Goal: Task Accomplishment & Management: Manage account settings

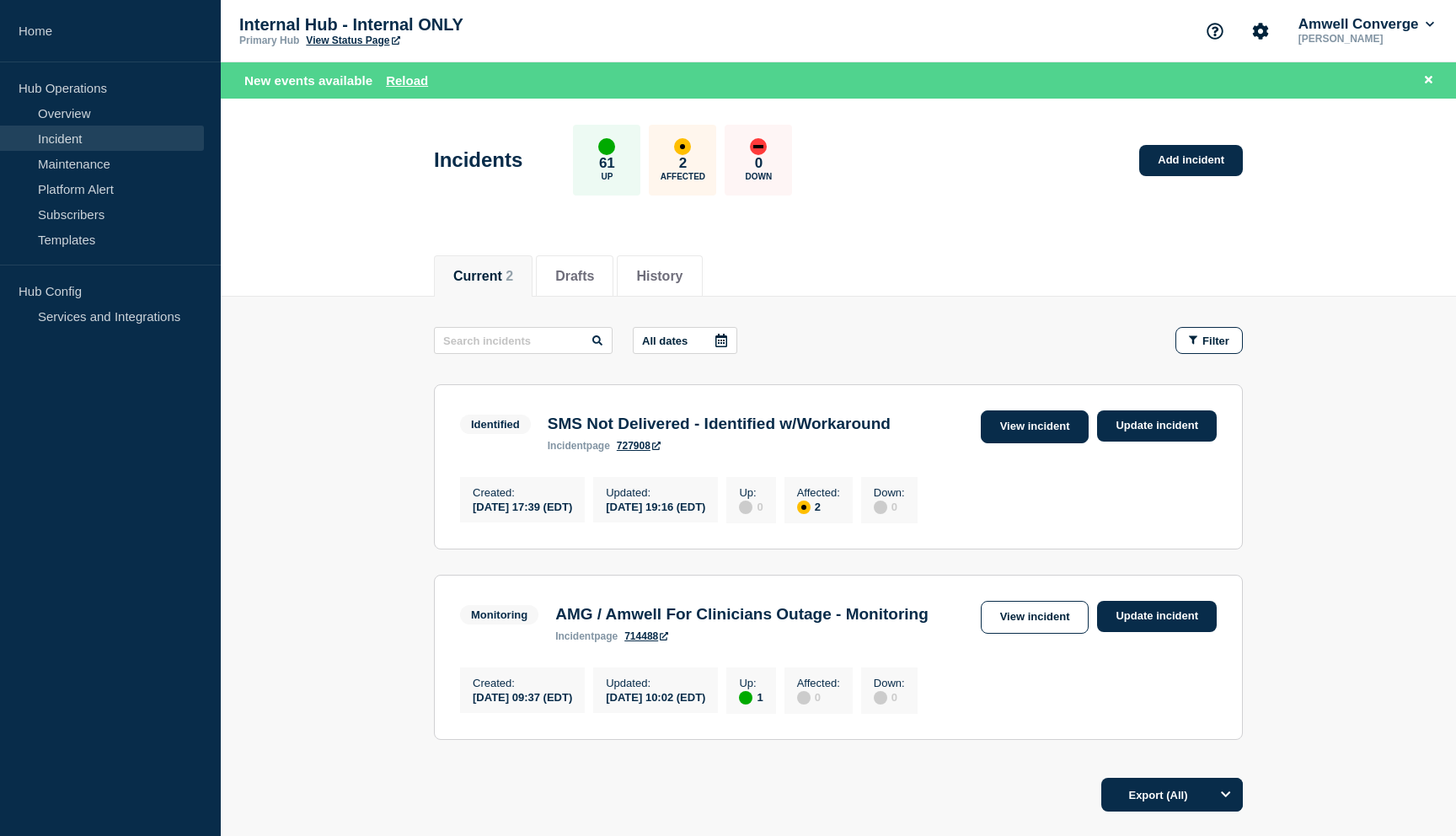
click at [1010, 418] on link "View incident" at bounding box center [1035, 427] width 109 height 33
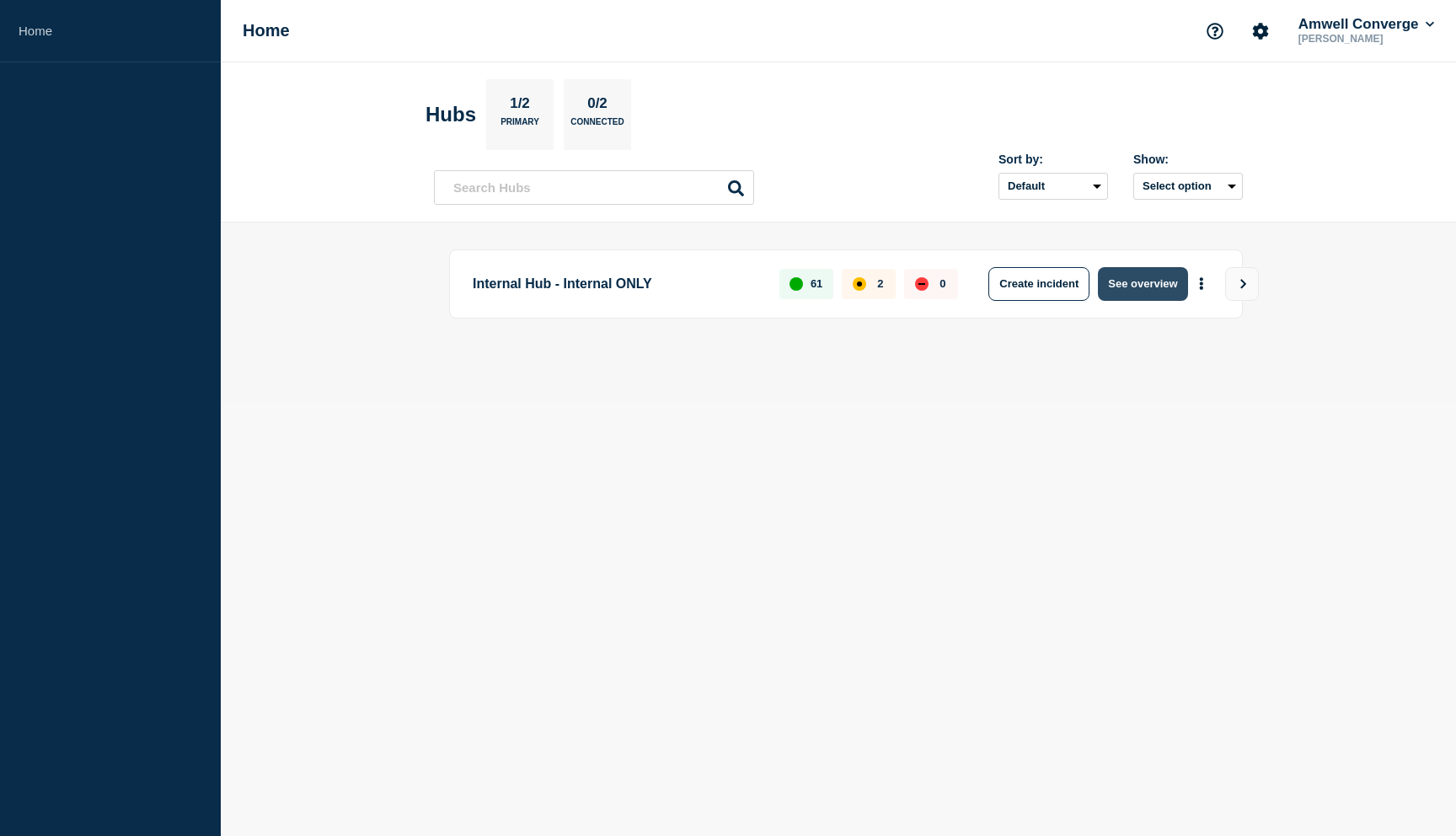
click at [1134, 287] on button "See overview" at bounding box center [1142, 284] width 89 height 34
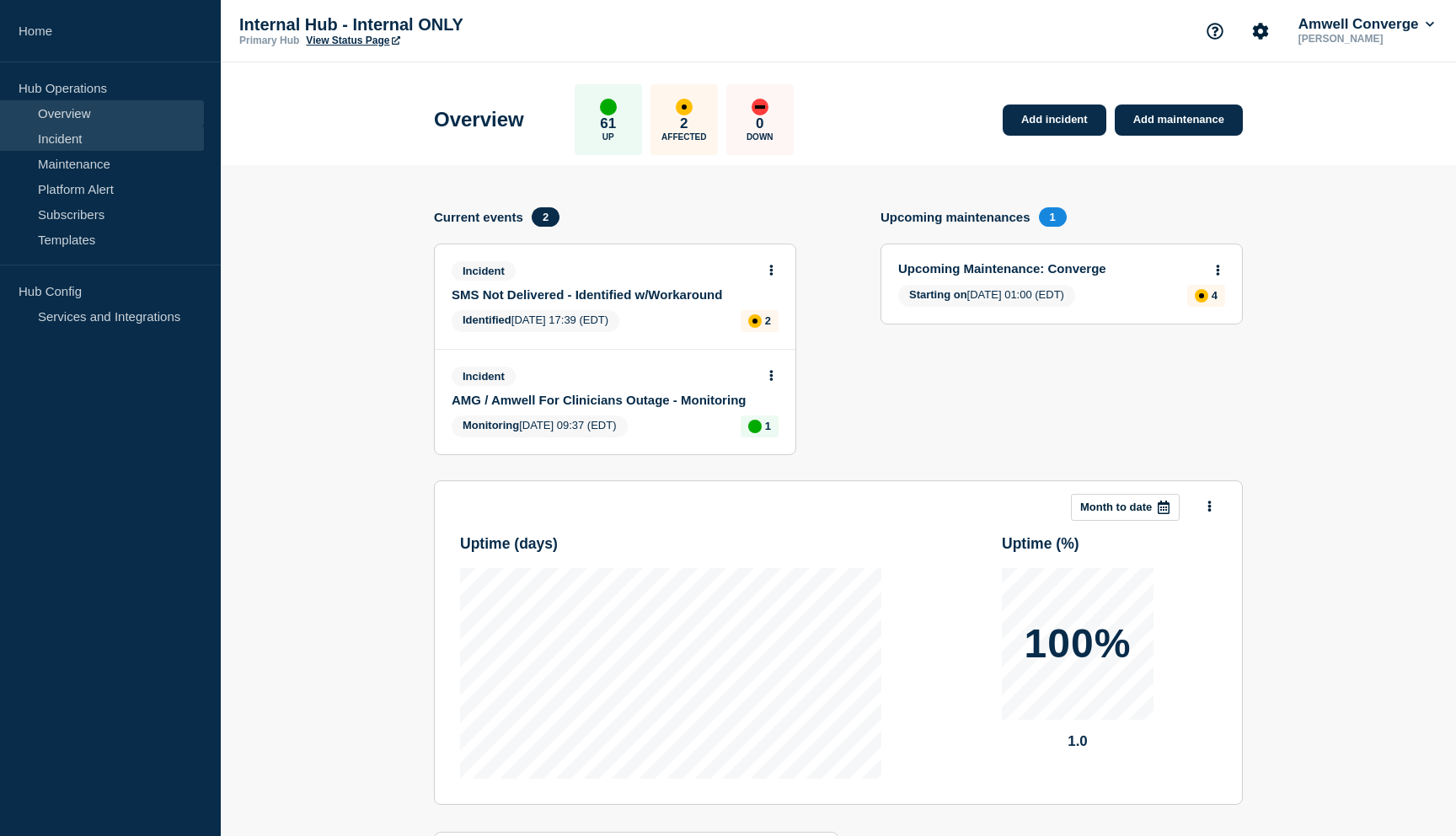
click at [84, 139] on link "Incident" at bounding box center [101, 138] width 204 height 25
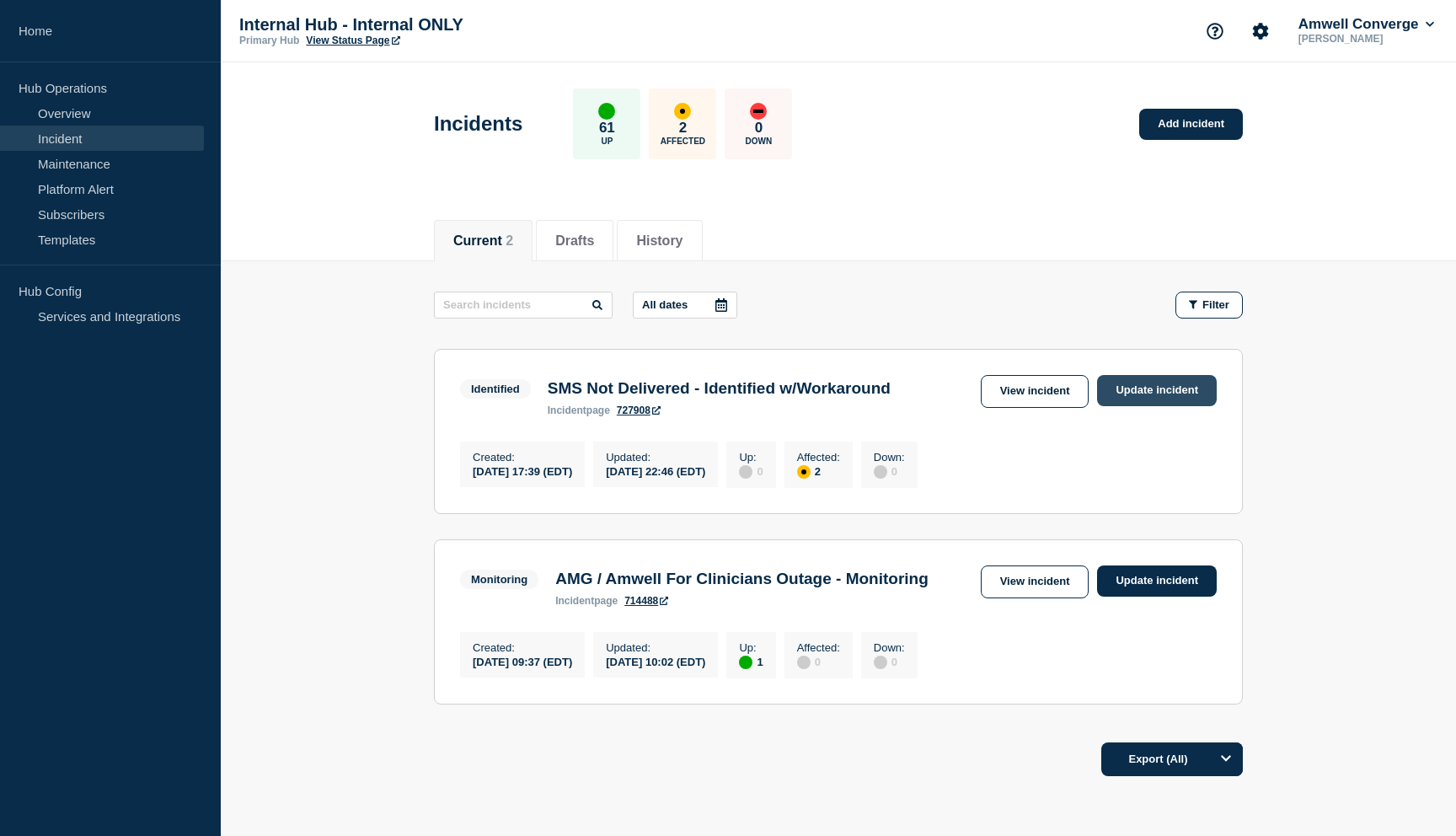
click at [1134, 382] on link "Update incident" at bounding box center [1157, 391] width 119 height 31
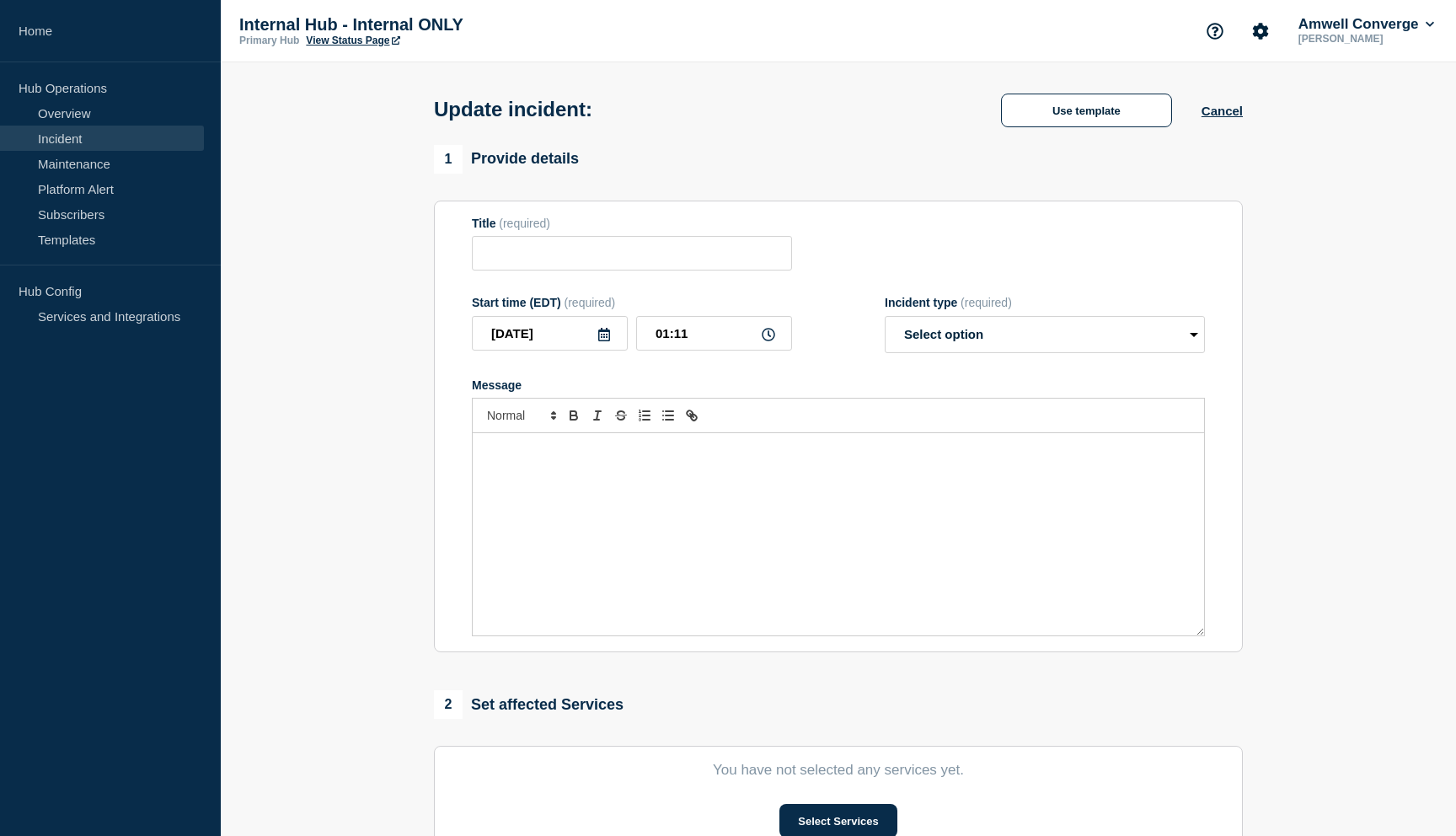
type input "SMS Not Delivered - Identified w/Workaround"
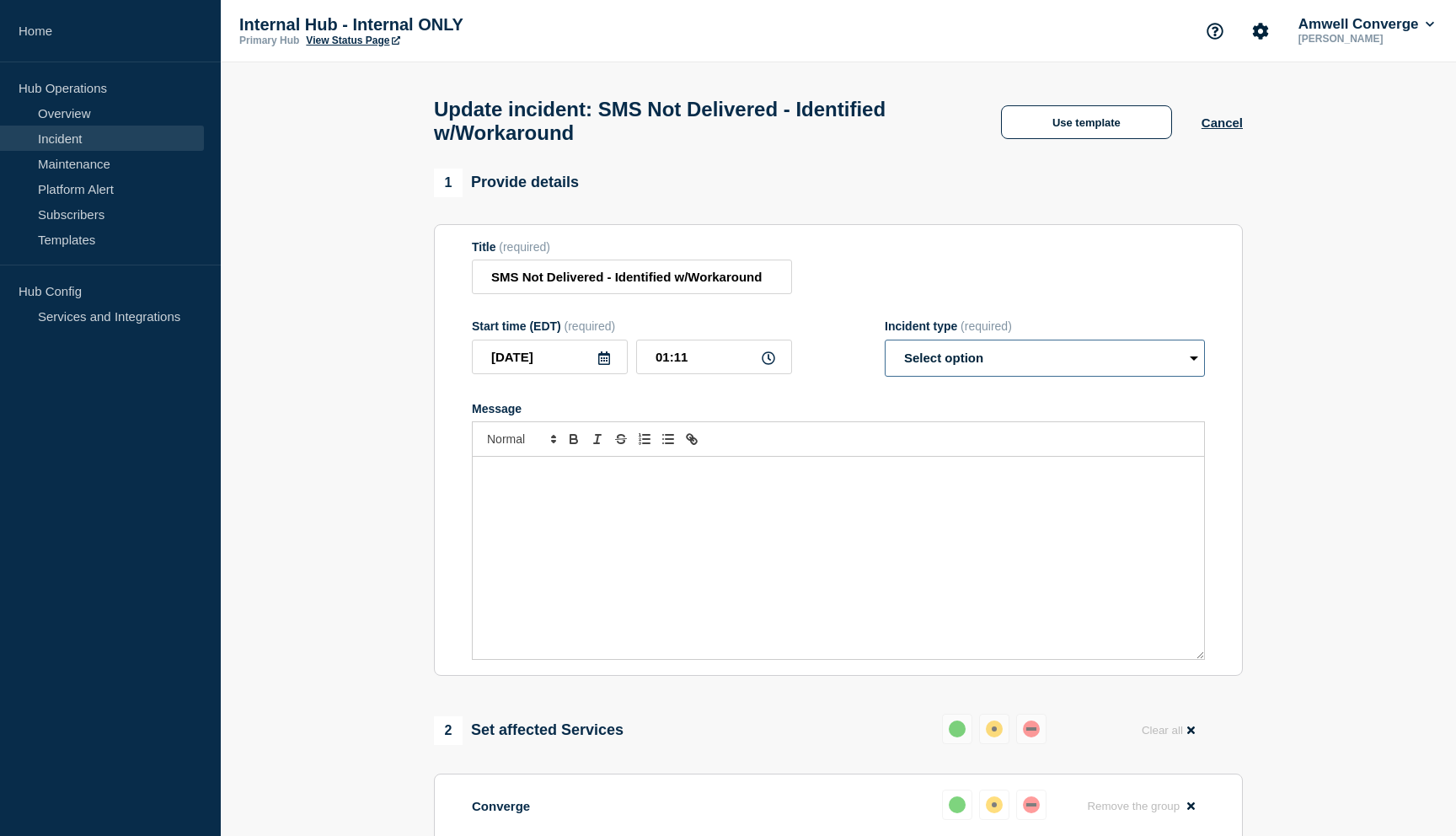
click at [1037, 368] on select "Select option Investigating Identified Monitoring Resolved" at bounding box center [1045, 357] width 321 height 37
select select "resolved"
click at [885, 356] on select "Select option Investigating Identified Monitoring Resolved" at bounding box center [1045, 357] width 321 height 37
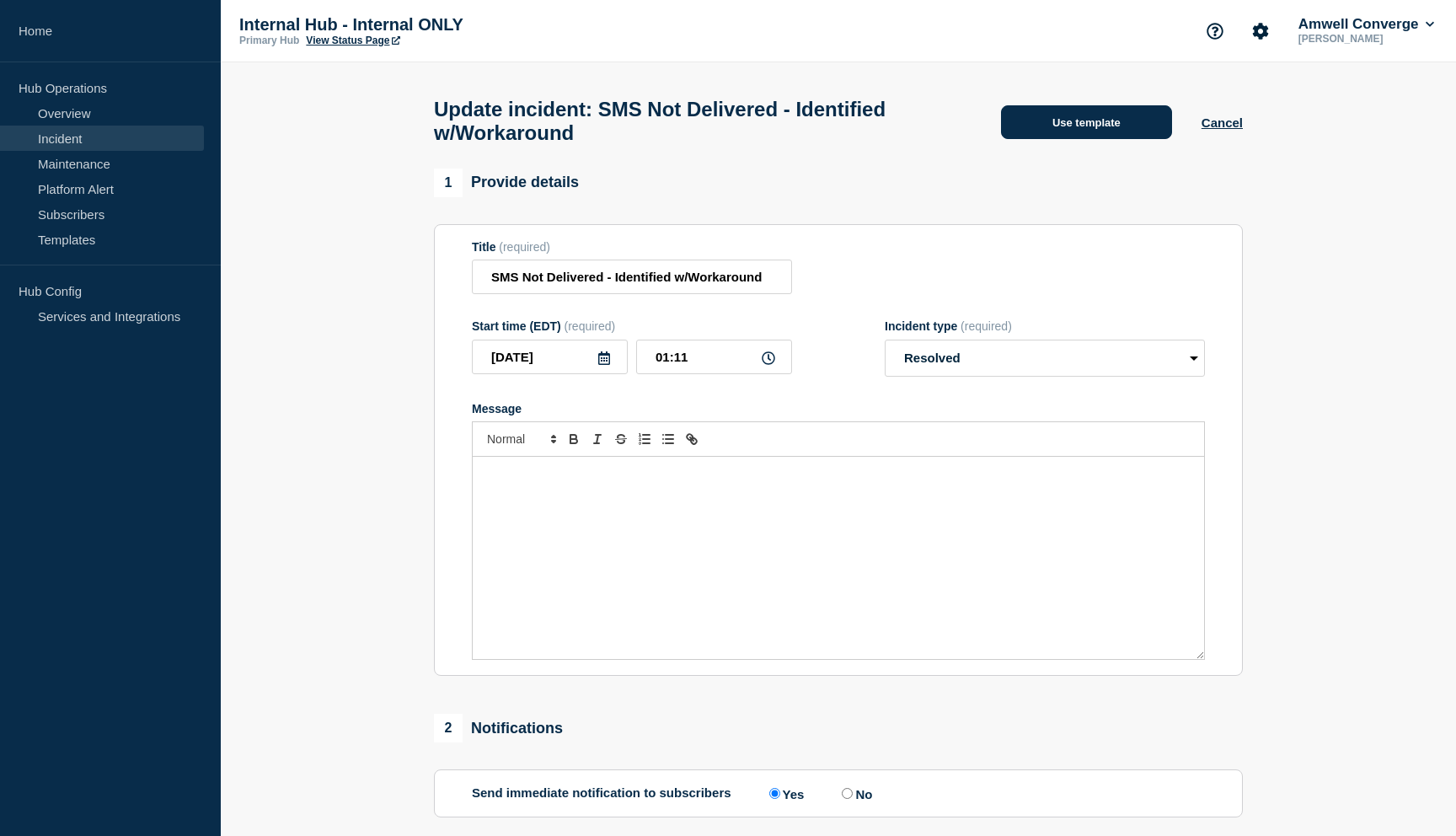
click at [1112, 131] on button "Use template" at bounding box center [1087, 122] width 171 height 34
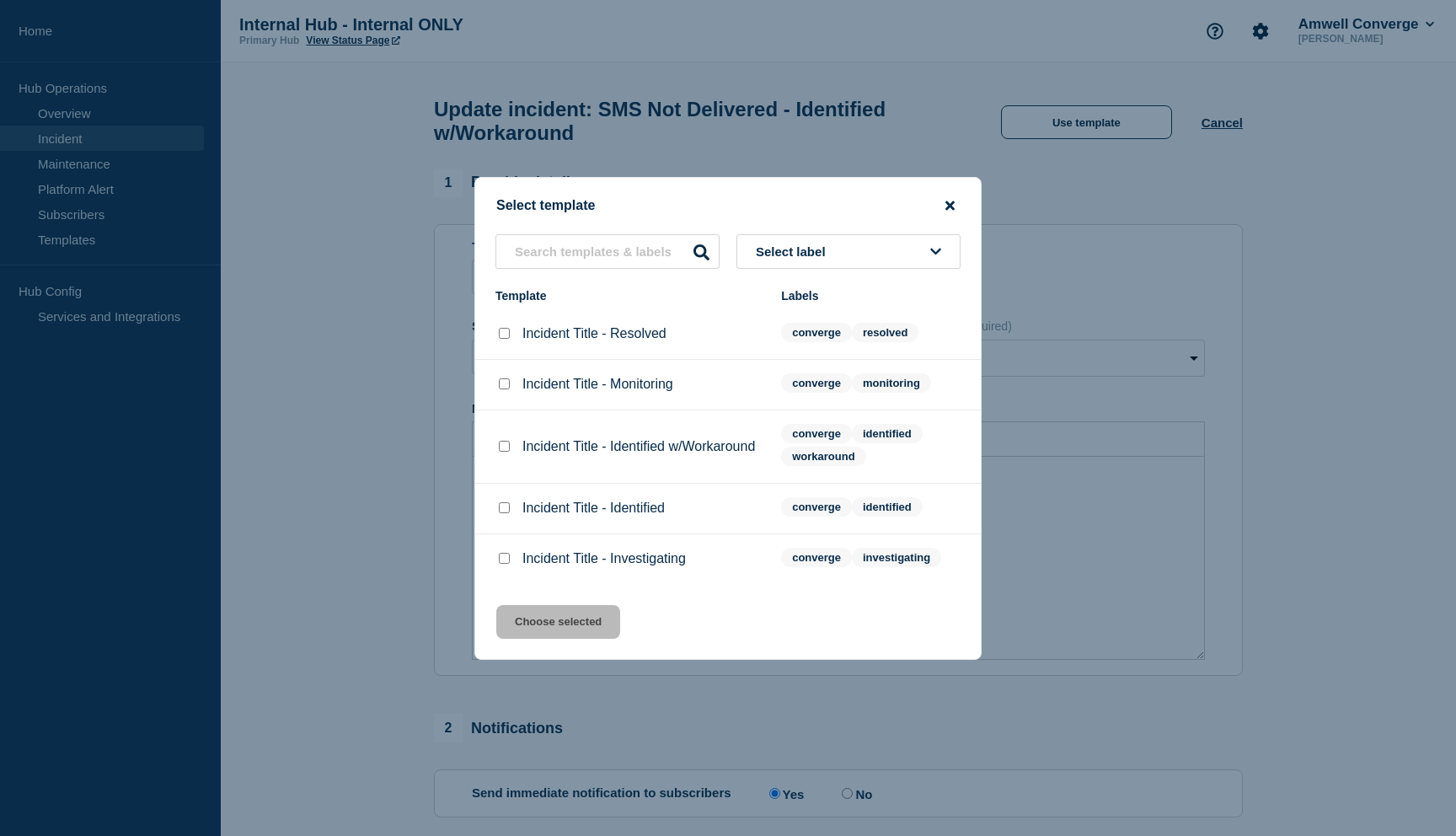
click at [951, 200] on icon "close button" at bounding box center [950, 205] width 9 height 9
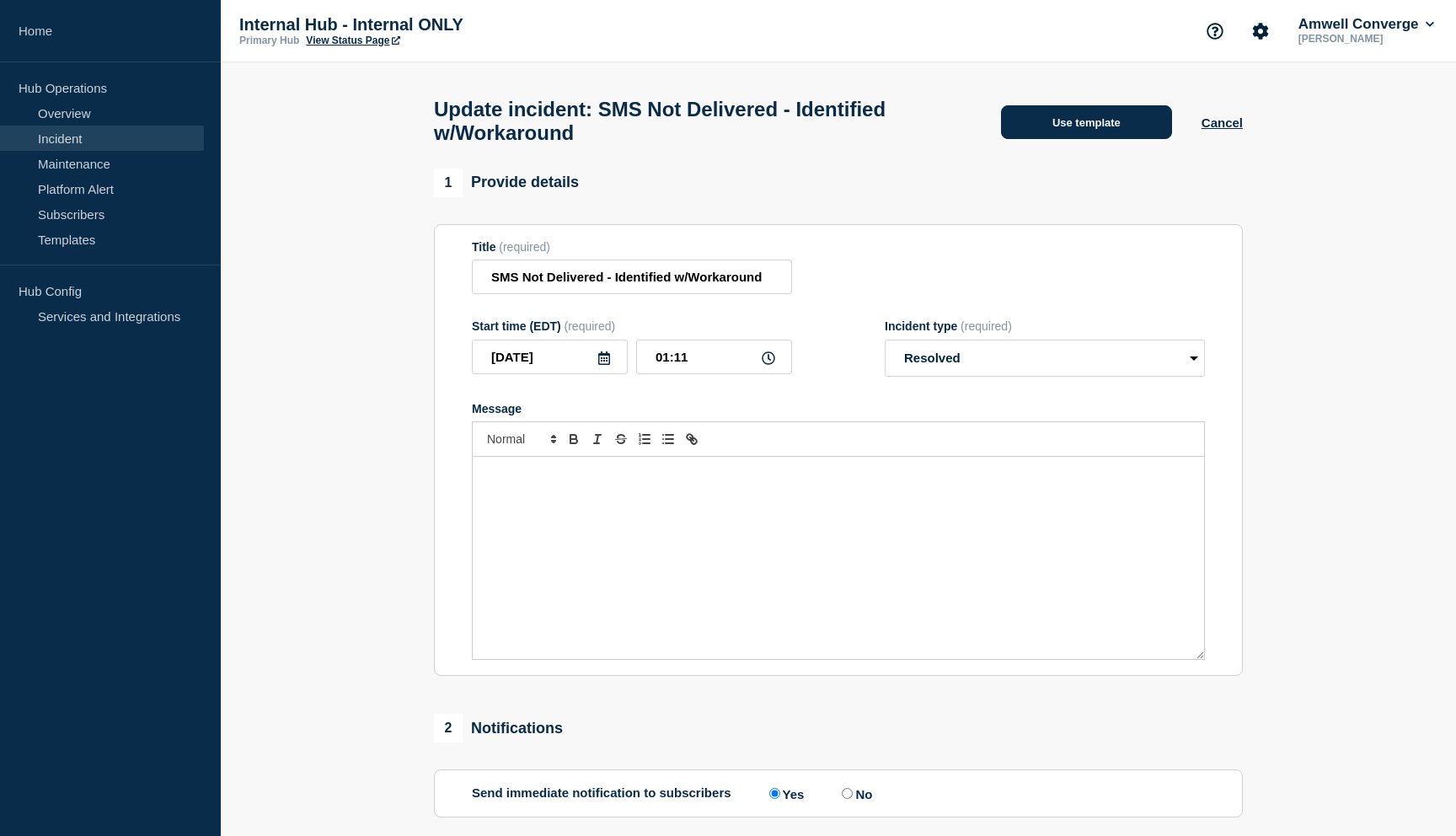
click at [1015, 117] on button "Use template" at bounding box center [1087, 122] width 171 height 34
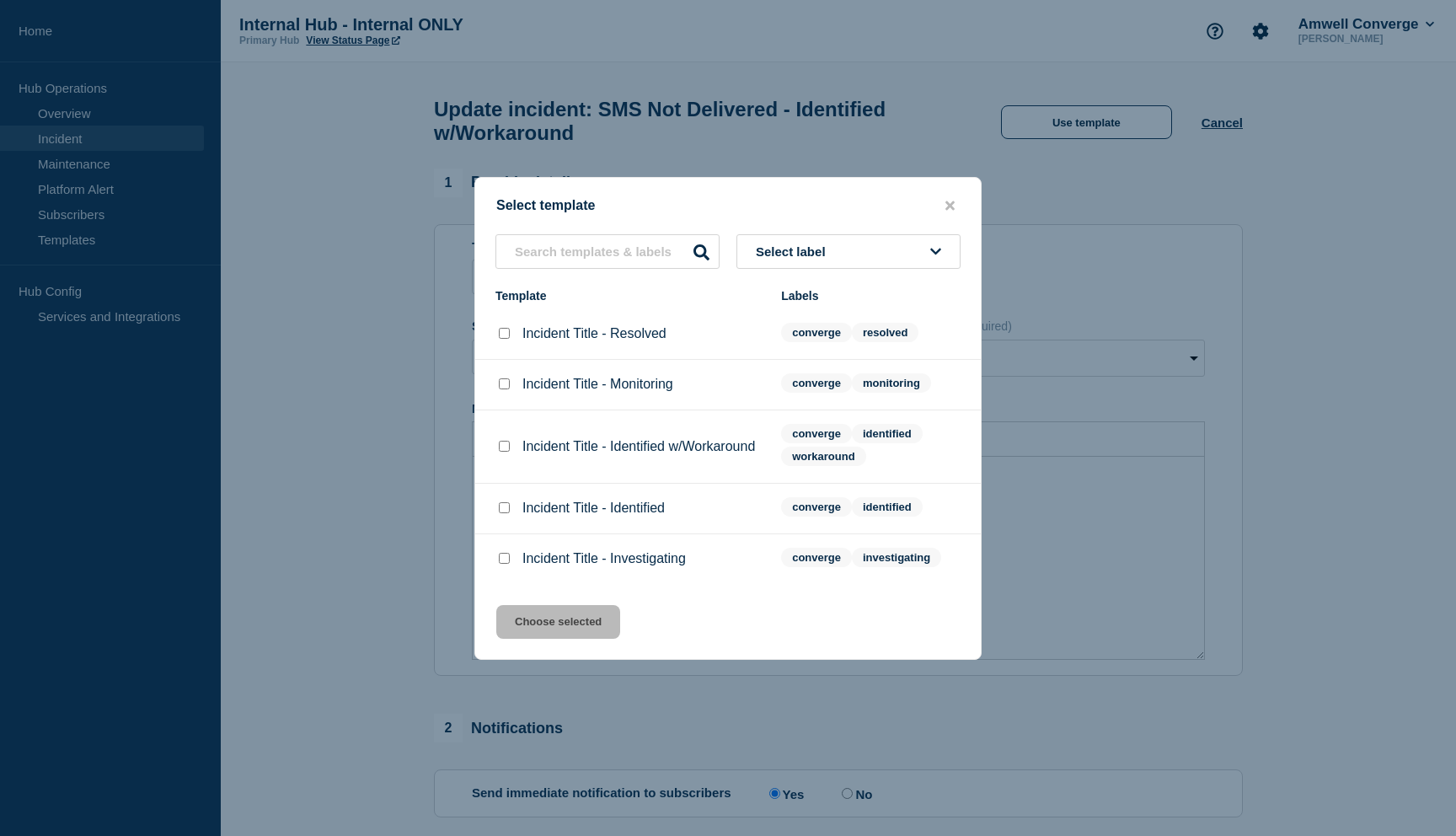
click at [502, 332] on input "Incident Title - Resolved checkbox" at bounding box center [504, 333] width 11 height 11
checkbox input "true"
click at [584, 628] on button "Choose selected" at bounding box center [559, 622] width 124 height 34
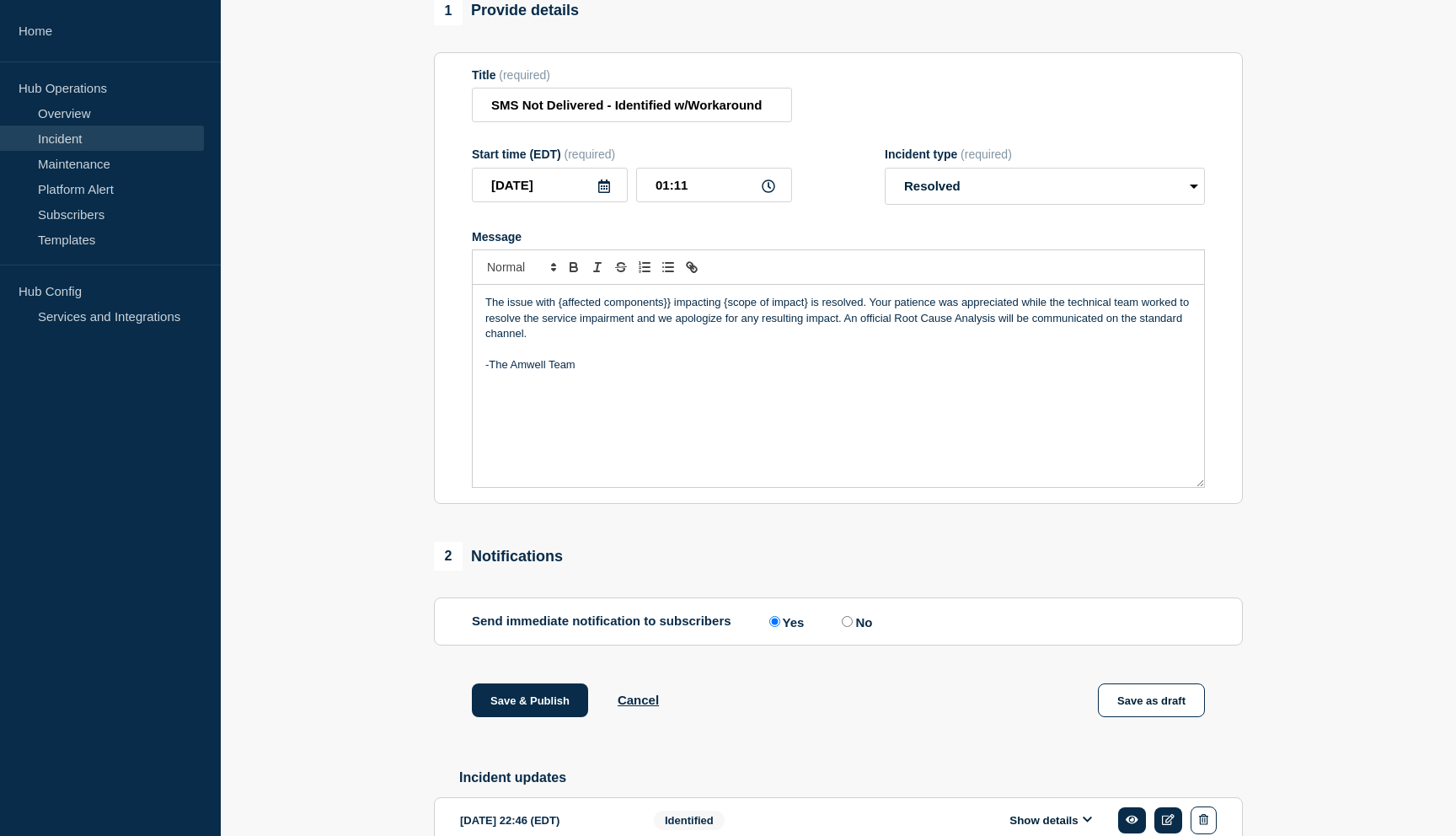
scroll to position [170, 0]
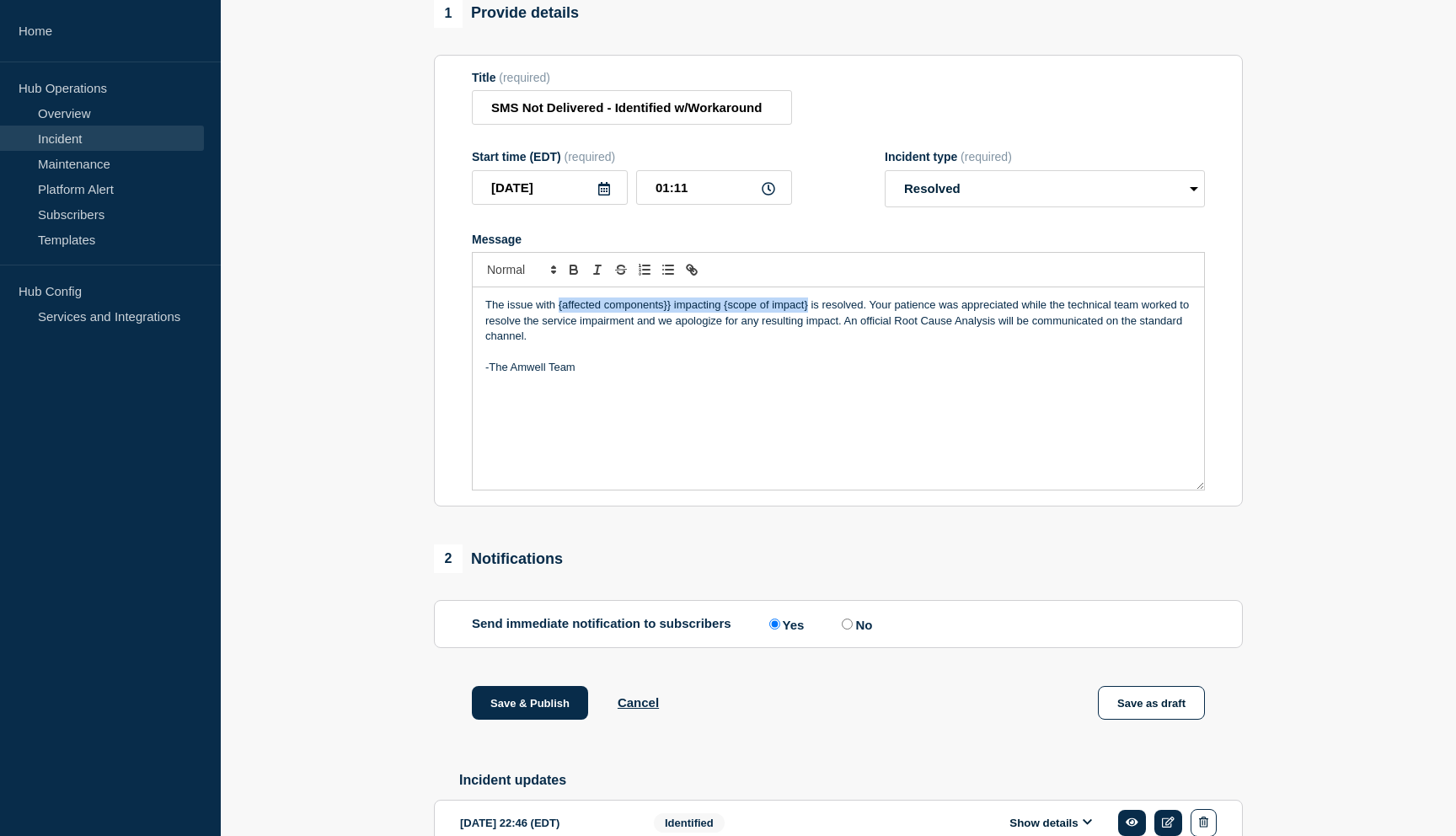
drag, startPoint x: 808, startPoint y: 324, endPoint x: 558, endPoint y: 324, distance: 250.0
click at [558, 324] on p "The issue with {affected components}} impacting {scope of impact} is resolved. …" at bounding box center [838, 321] width 706 height 47
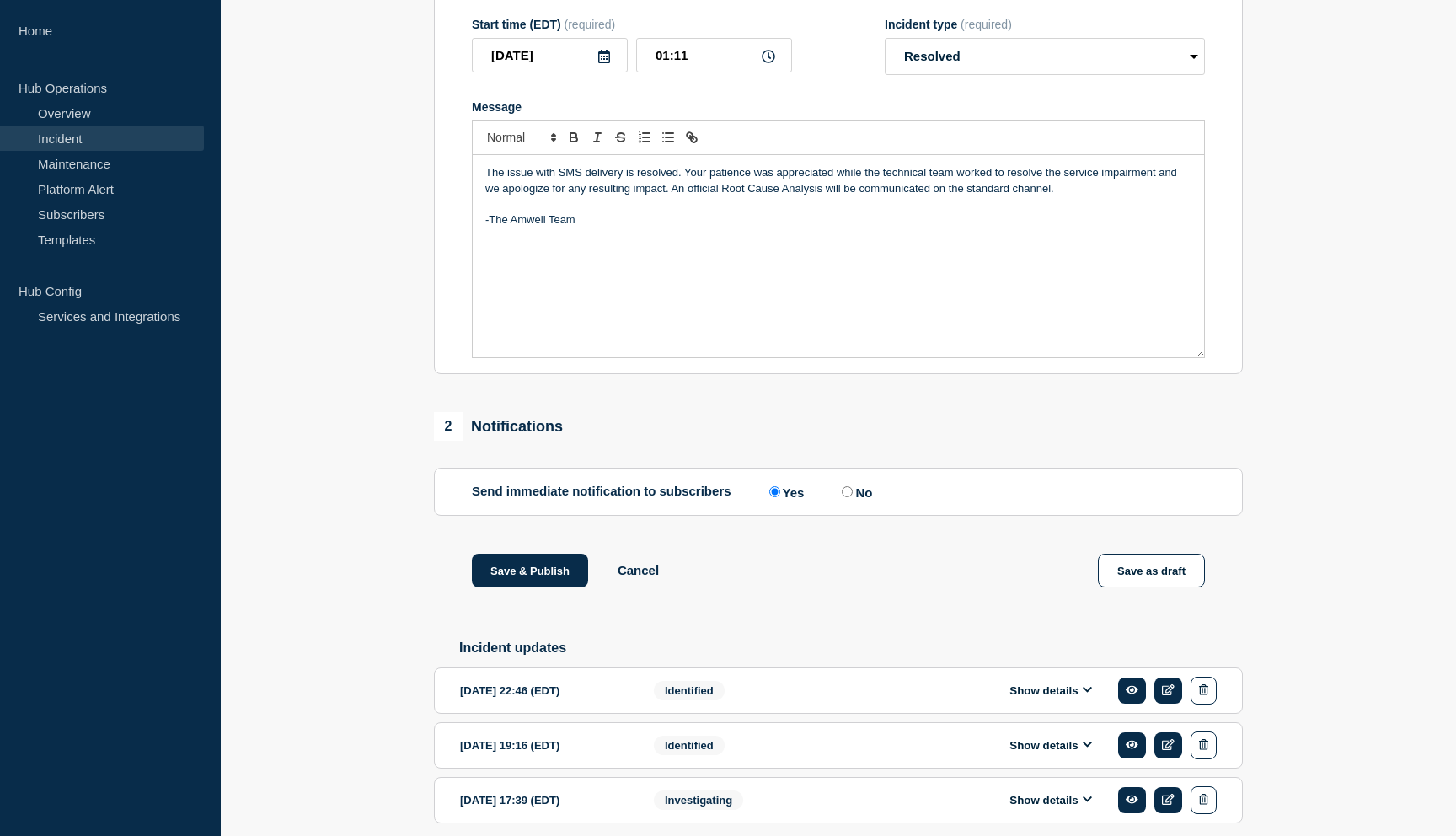
scroll to position [400, 0]
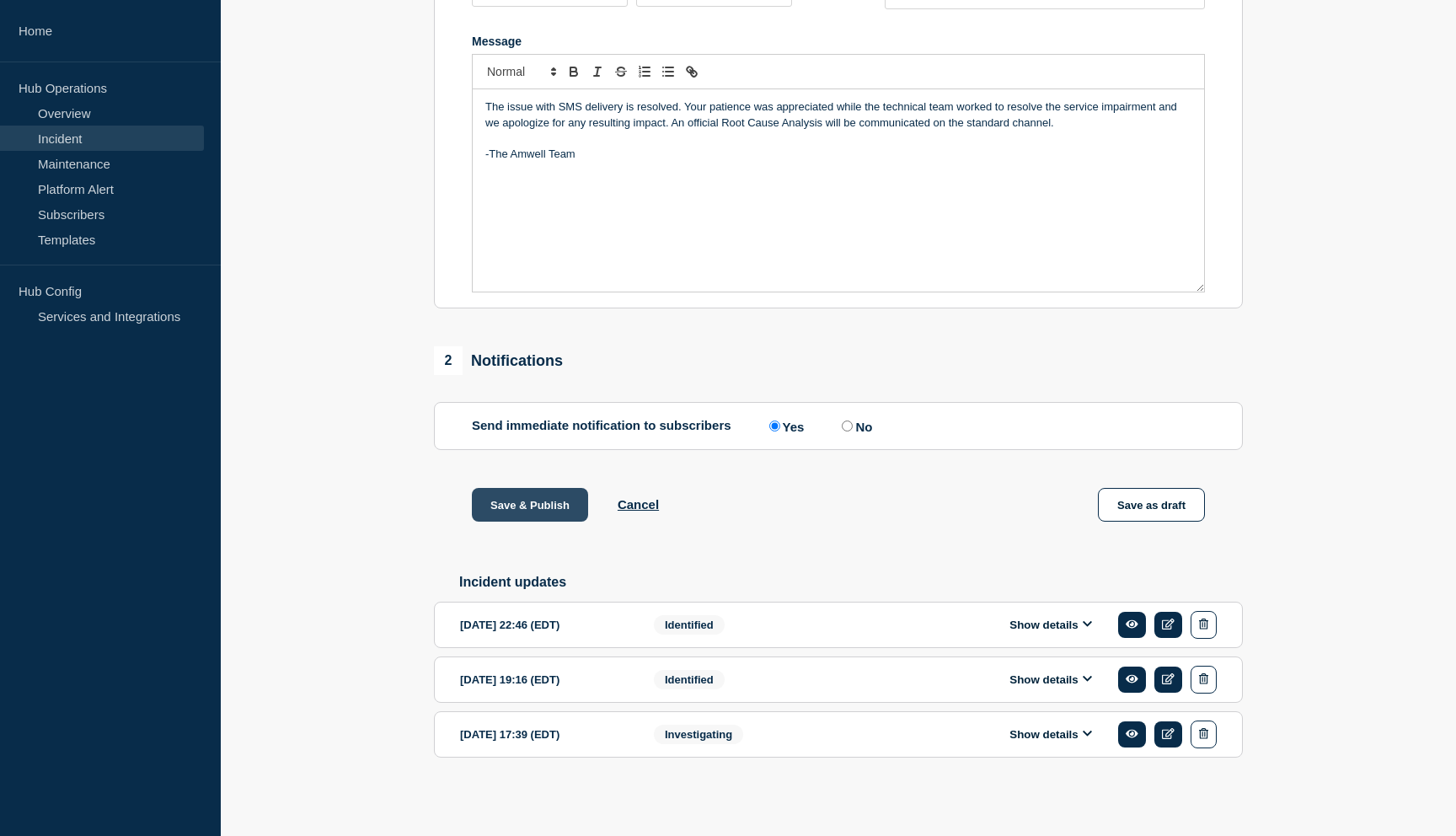
click at [545, 488] on button "Save & Publish" at bounding box center [529, 505] width 116 height 34
